Goal: Use online tool/utility: Utilize a website feature to perform a specific function

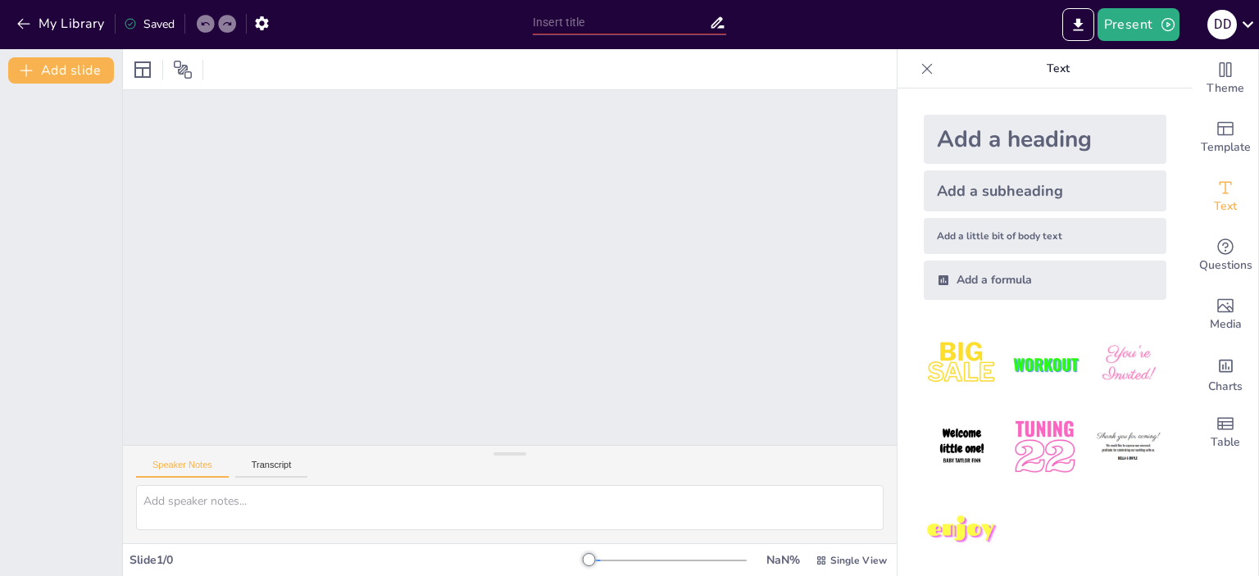
click at [461, 425] on div at bounding box center [509, 267] width 781 height 812
click at [413, 509] on textarea at bounding box center [509, 507] width 747 height 45
click at [141, 16] on div "Saved" at bounding box center [149, 24] width 51 height 16
click at [1071, 14] on button "Export to PowerPoint" at bounding box center [1078, 24] width 32 height 33
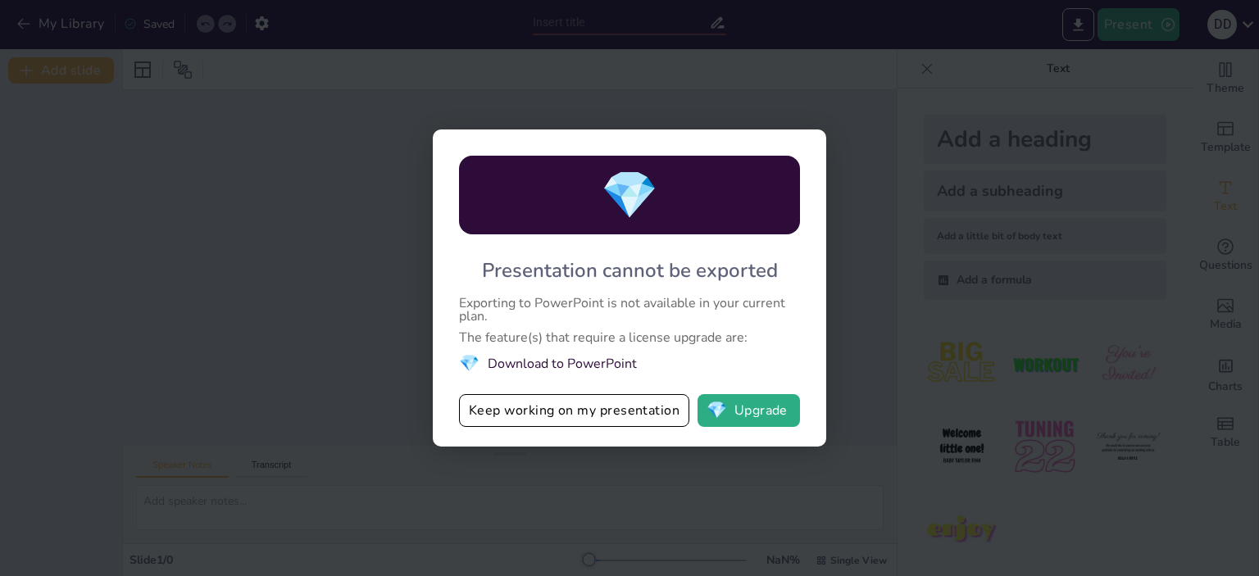
drag, startPoint x: 570, startPoint y: 366, endPoint x: 747, endPoint y: 429, distance: 188.0
click at [747, 429] on div "💎 Presentation cannot be exported Exporting to PowerPoint is not available in y…" at bounding box center [629, 288] width 393 height 317
click at [653, 406] on button "Keep working on my presentation" at bounding box center [574, 410] width 230 height 33
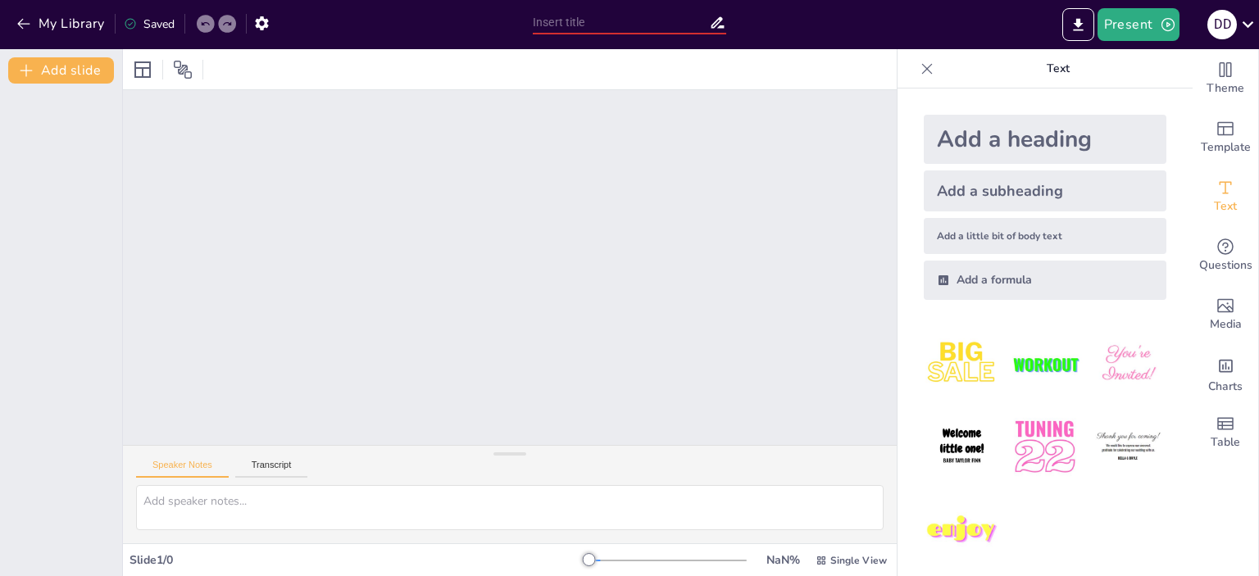
click at [594, 13] on input "text" at bounding box center [621, 23] width 176 height 24
